Goal: Find specific page/section: Find specific page/section

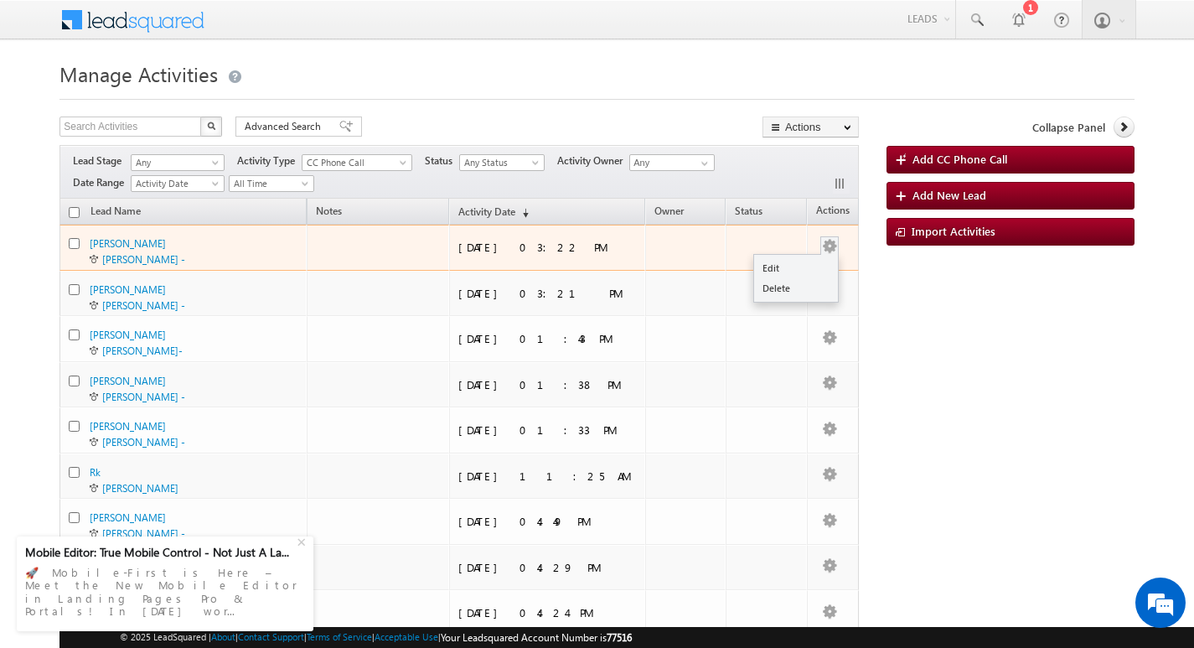
click at [832, 247] on button "button" at bounding box center [829, 246] width 17 height 17
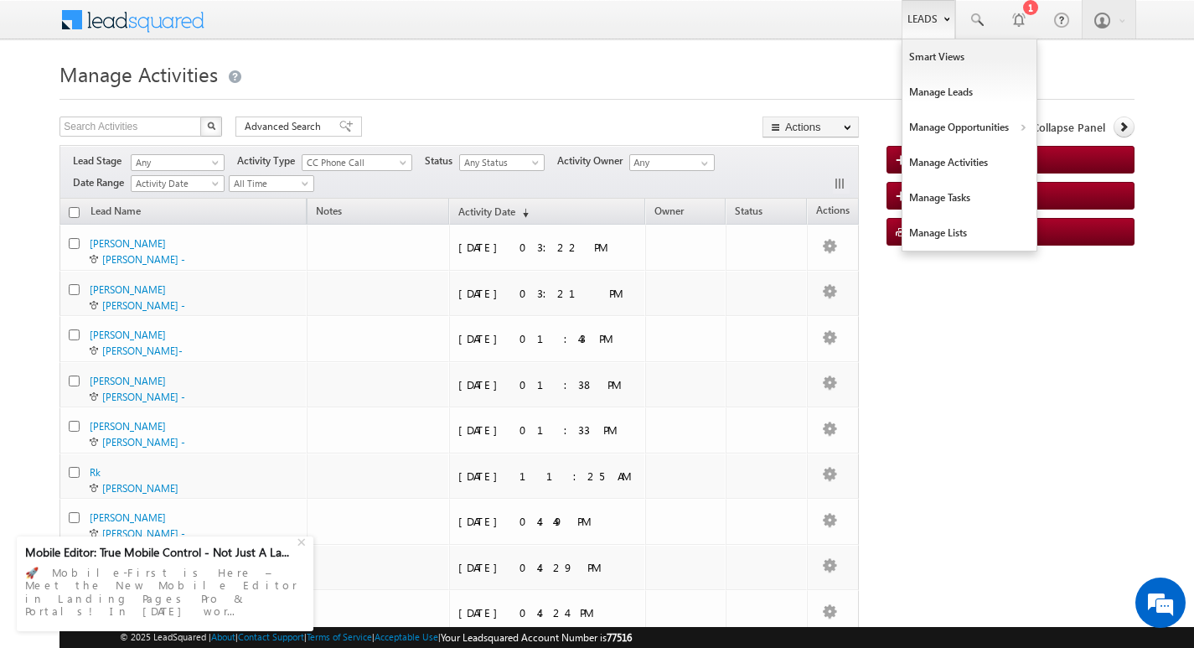
click at [932, 19] on link "Leads" at bounding box center [928, 19] width 54 height 39
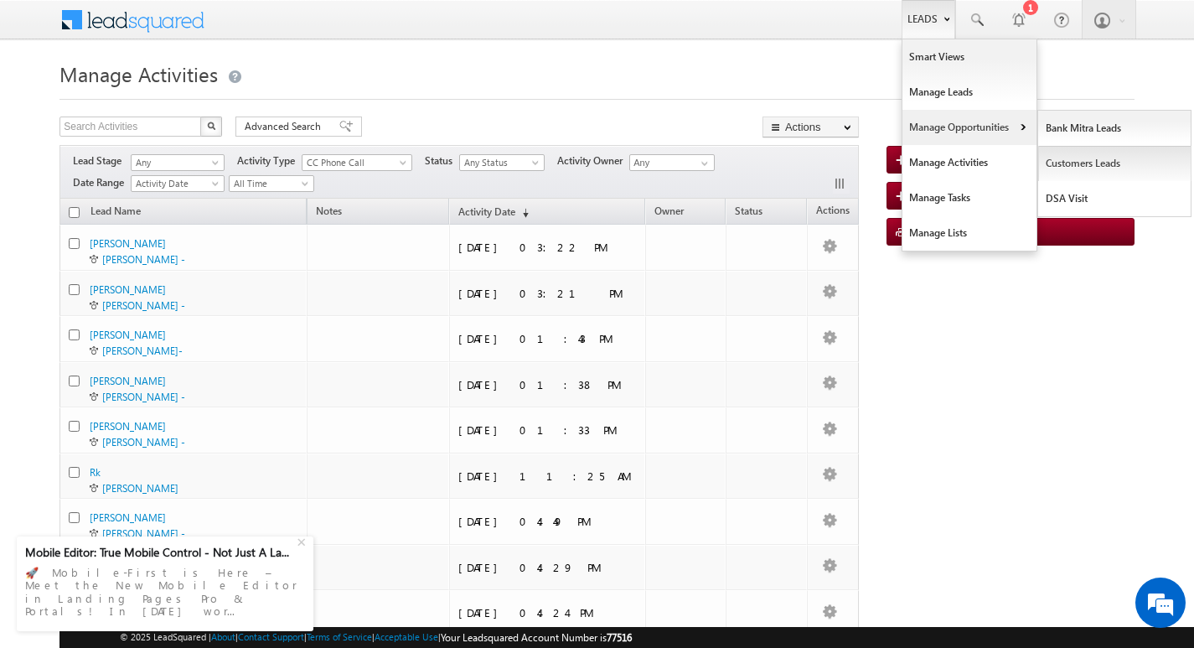
click at [1079, 173] on link "Customers Leads" at bounding box center [1114, 163] width 153 height 35
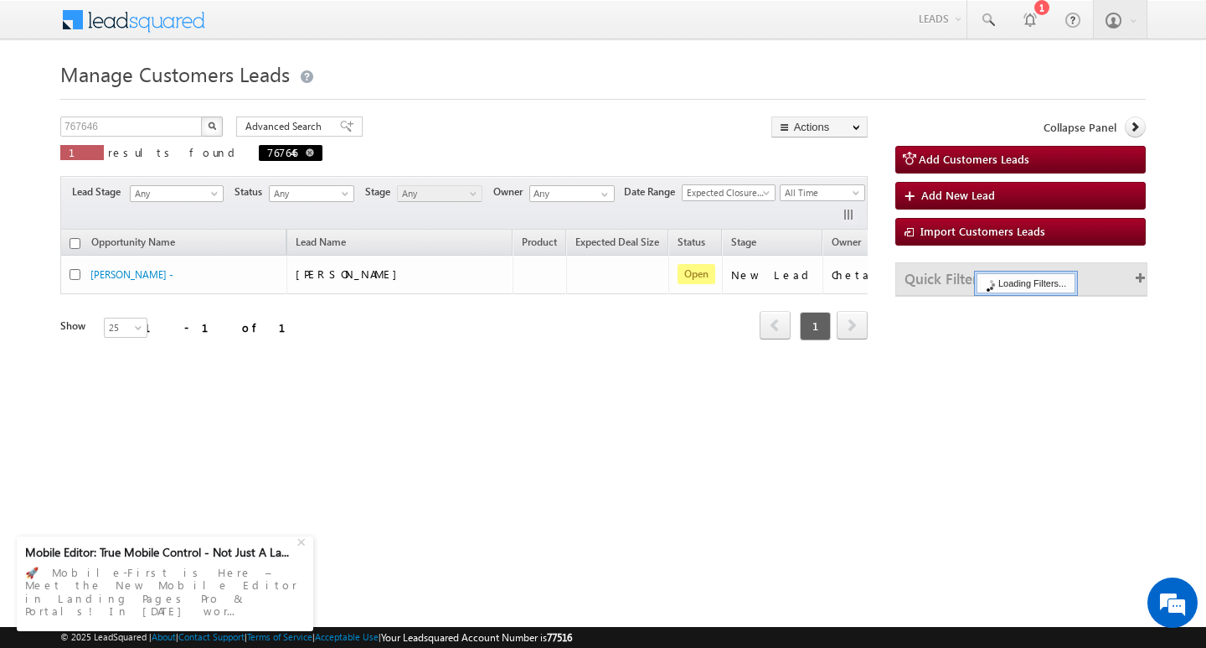
click at [306, 151] on span at bounding box center [310, 152] width 8 height 8
type input "Search Customers Leads"
